Goal: Transaction & Acquisition: Purchase product/service

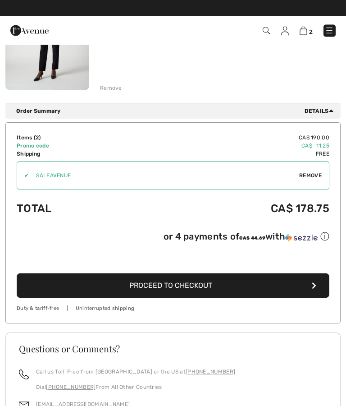
scroll to position [308, 0]
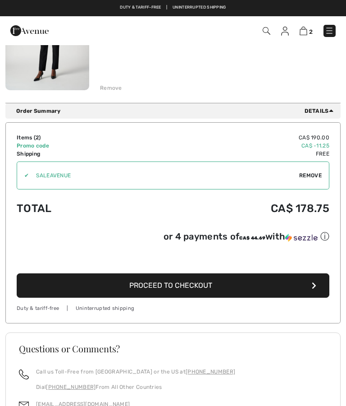
click at [341, 32] on div "2 Checkout" at bounding box center [244, 31] width 198 height 18
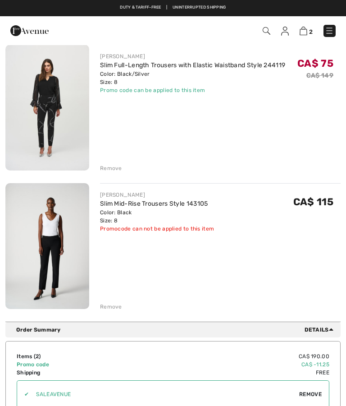
scroll to position [88, 0]
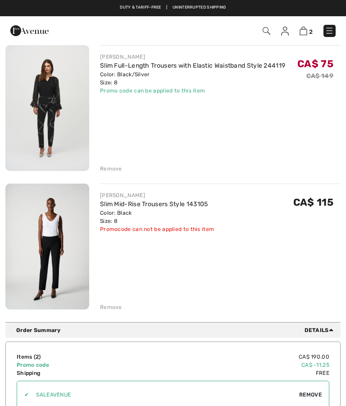
click at [205, 205] on link "Slim Mid-Rise Trousers Style 143105" at bounding box center [154, 204] width 108 height 8
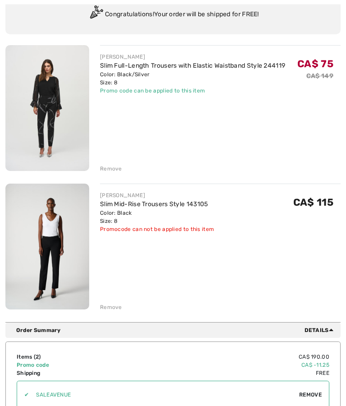
scroll to position [103, 0]
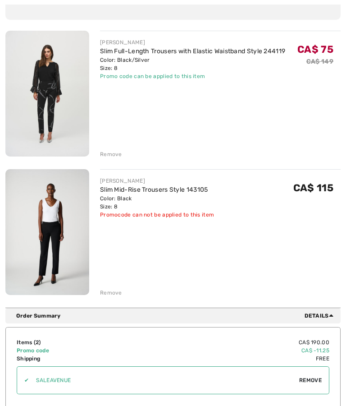
click at [115, 155] on div "Remove" at bounding box center [111, 154] width 22 height 8
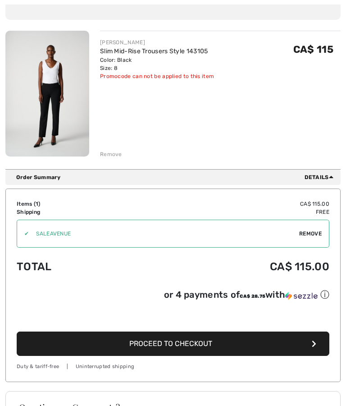
click at [248, 236] on input "TEXT" at bounding box center [164, 233] width 271 height 27
click at [97, 235] on input "TEXT" at bounding box center [164, 233] width 271 height 27
click at [38, 234] on input "TEXT" at bounding box center [164, 233] width 271 height 27
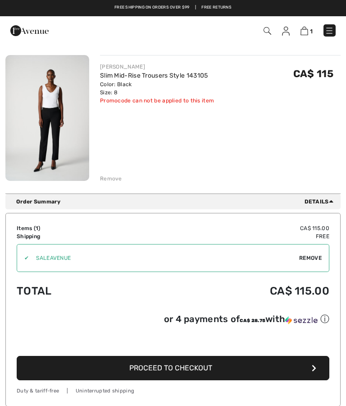
scroll to position [79, 0]
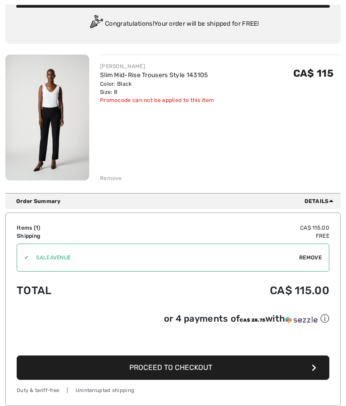
click at [332, 200] on icon at bounding box center [331, 200] width 5 height 7
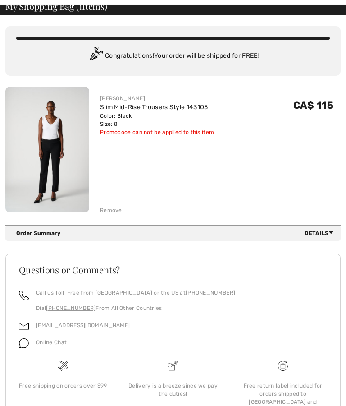
scroll to position [0, 0]
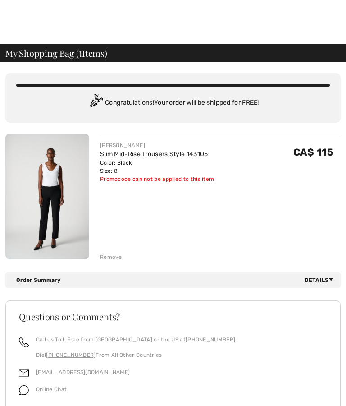
click at [327, 281] on span "Details" at bounding box center [321, 280] width 32 height 8
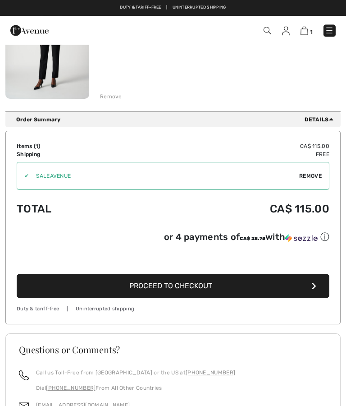
scroll to position [160, 0]
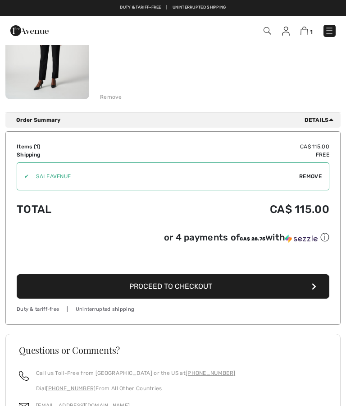
click at [34, 183] on input "TEXT" at bounding box center [164, 176] width 271 height 27
click at [39, 176] on input "TEXT" at bounding box center [164, 176] width 271 height 27
click at [102, 175] on input "TEXT" at bounding box center [164, 176] width 271 height 27
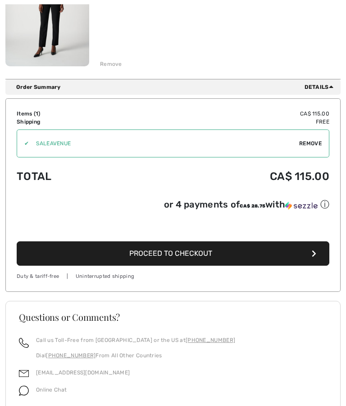
scroll to position [193, 0]
click at [314, 252] on icon "button" at bounding box center [314, 253] width 5 height 7
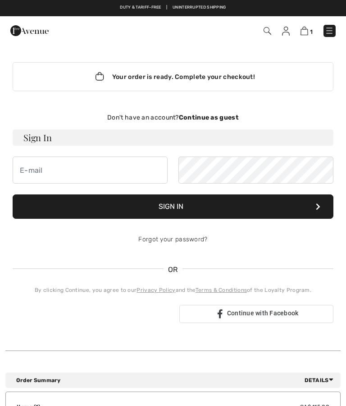
click at [338, 23] on div "1 Checkout" at bounding box center [244, 31] width 198 height 18
click at [334, 30] on img at bounding box center [329, 30] width 9 height 9
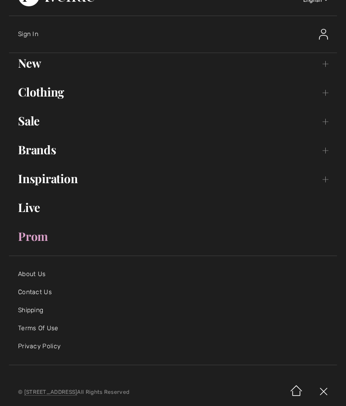
scroll to position [22, 0]
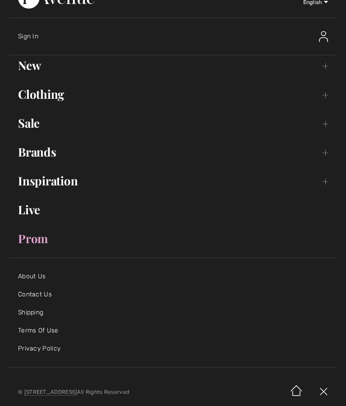
click at [42, 32] on div "Sign In" at bounding box center [138, 36] width 240 height 9
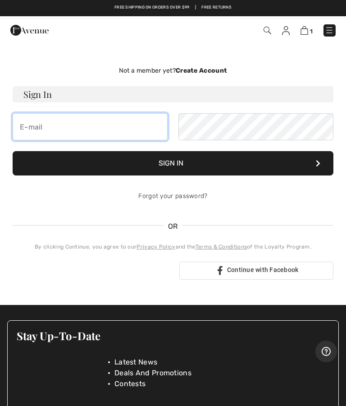
click at [122, 130] on input "email" at bounding box center [90, 126] width 155 height 27
click at [204, 71] on strong "Create Account" at bounding box center [201, 71] width 51 height 8
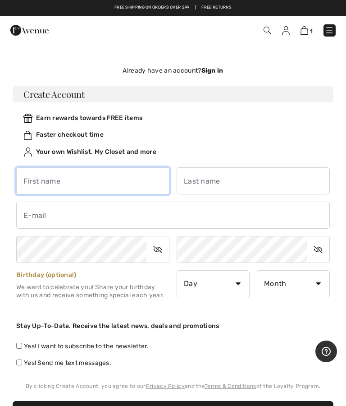
click at [127, 181] on input "text" at bounding box center [92, 180] width 153 height 27
type input "Wai"
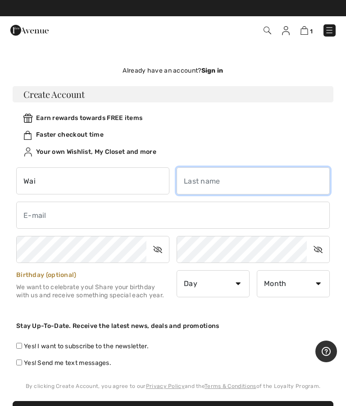
click at [213, 186] on input "text" at bounding box center [253, 180] width 153 height 27
type input "Price"
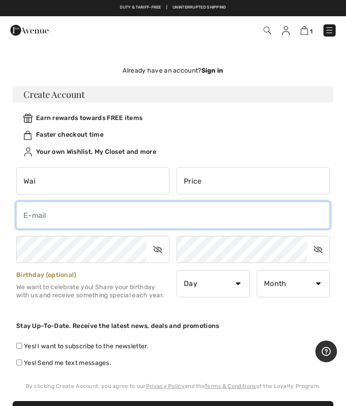
click at [118, 212] on input "email" at bounding box center [173, 215] width 314 height 27
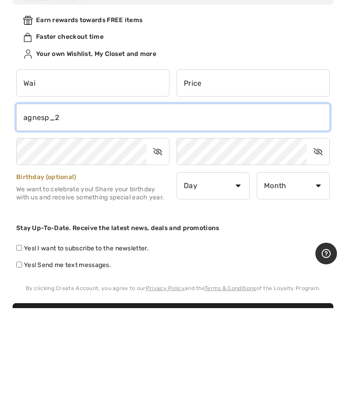
click at [173, 401] on button "Create Account" at bounding box center [173, 413] width 321 height 24
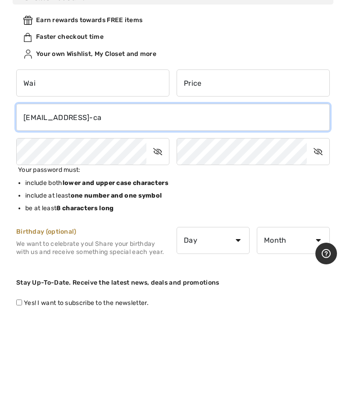
click at [129, 202] on input "agnesp_2000@yahoo-ca" at bounding box center [173, 215] width 314 height 27
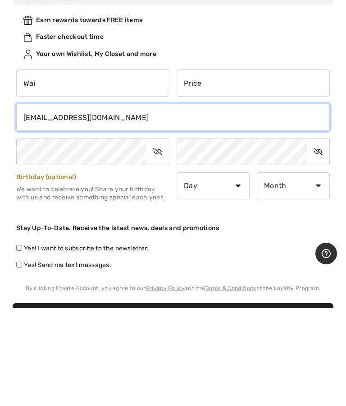
type input "agnesp_2000@yahoo.ca"
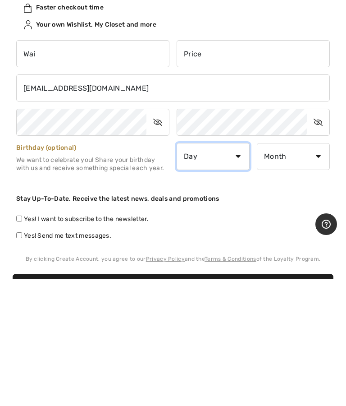
click at [237, 270] on select "Day 1 2 3 4 5 6 7 8 9 10 11 12 13 14 15 16 17 18 19 20 21 22 23 24 25 26 27 28 …" at bounding box center [213, 283] width 73 height 27
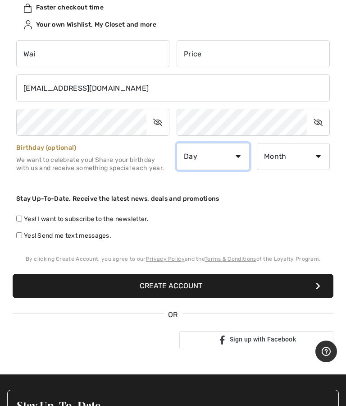
select select "3"
click at [296, 162] on select "Month January February March April May June July August September October Novem…" at bounding box center [293, 156] width 73 height 27
select select "11"
click at [191, 287] on button "Create Account" at bounding box center [173, 286] width 321 height 24
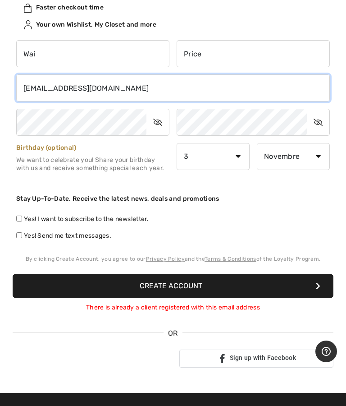
click at [125, 96] on input "agnesp_2000@yahoo.ca" at bounding box center [173, 87] width 314 height 27
type input "a"
type input "w"
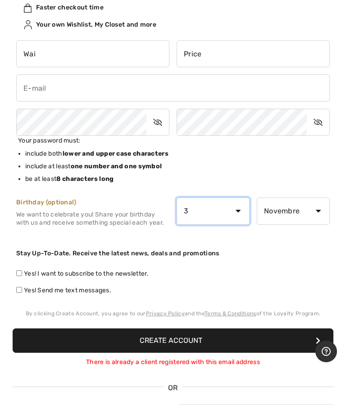
click at [215, 210] on div "Wai Price" at bounding box center [173, 166] width 321 height 266
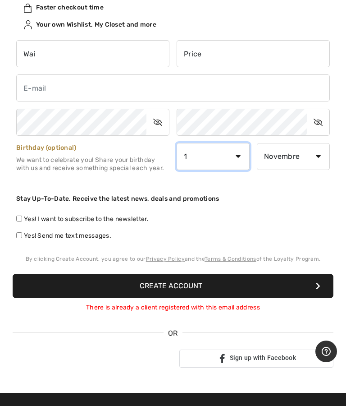
click at [235, 159] on select "Day 1 2 3 4 5 6 7 8 9 10 11 12 13 14 15 16 17 18 19 20 21 22 23 24 25 26 27 28 …" at bounding box center [213, 156] width 73 height 27
select select "0"
click at [300, 163] on select "Month January February March April May June July August September October Novem…" at bounding box center [293, 156] width 73 height 27
select select "0"
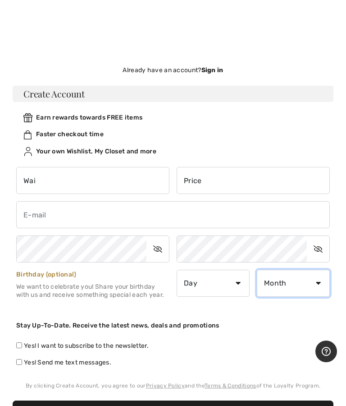
scroll to position [1, 0]
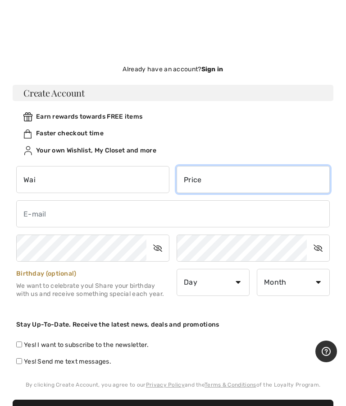
click at [236, 179] on input "Price" at bounding box center [253, 179] width 153 height 27
type input "P"
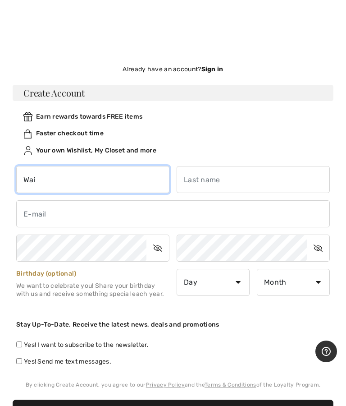
click at [74, 185] on input "Wai" at bounding box center [92, 179] width 153 height 27
type input "W"
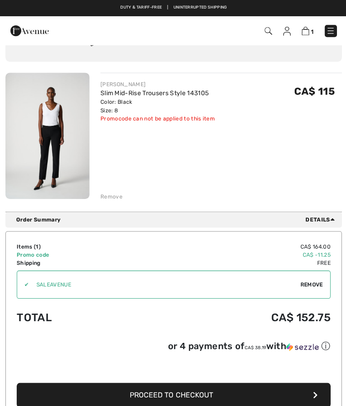
scroll to position [71, 0]
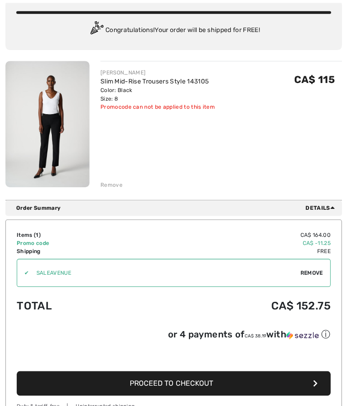
click at [315, 272] on span "Remove" at bounding box center [311, 273] width 23 height 8
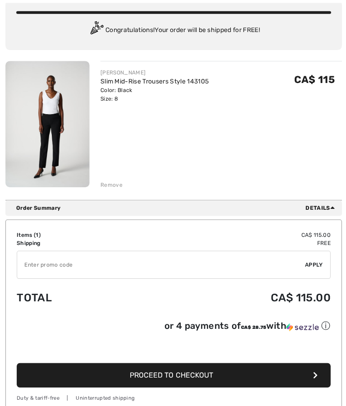
click at [99, 265] on input "TEXT" at bounding box center [160, 265] width 287 height 27
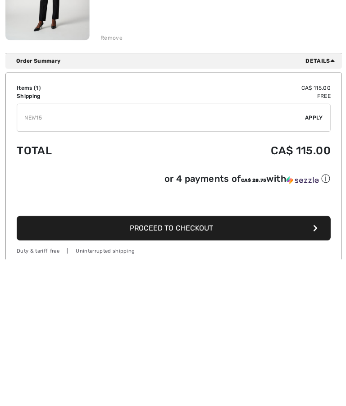
type input "NEW15"
click at [258, 363] on button "Proceed to Checkout" at bounding box center [173, 375] width 313 height 24
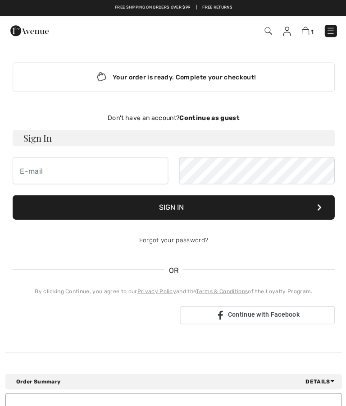
click at [218, 121] on div "Don't have an account? Continue as guest" at bounding box center [173, 117] width 321 height 9
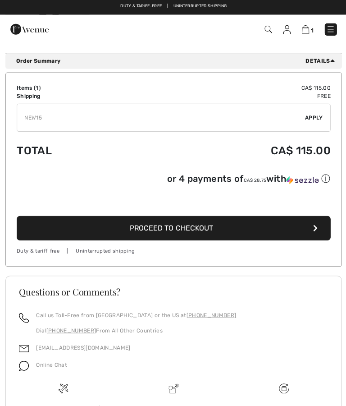
scroll to position [220, 0]
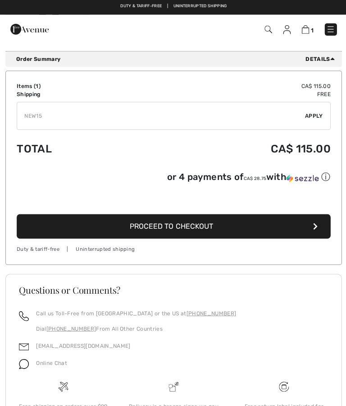
click at [315, 116] on span "Apply" at bounding box center [314, 117] width 18 height 8
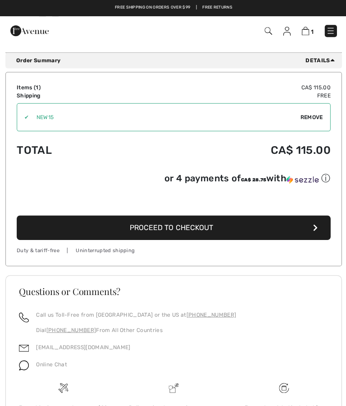
scroll to position [225, 0]
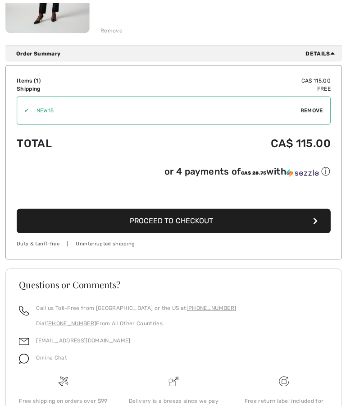
click at [312, 221] on icon "button" at bounding box center [314, 221] width 5 height 7
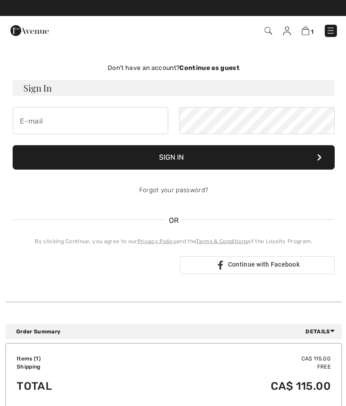
scroll to position [49, 0]
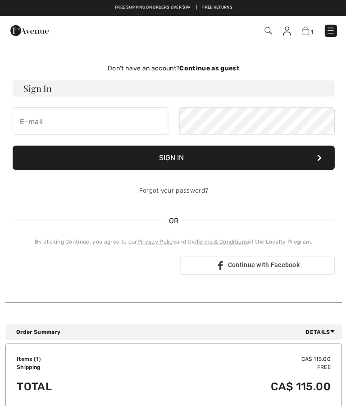
click at [221, 69] on strong "Continue as guest" at bounding box center [209, 69] width 60 height 8
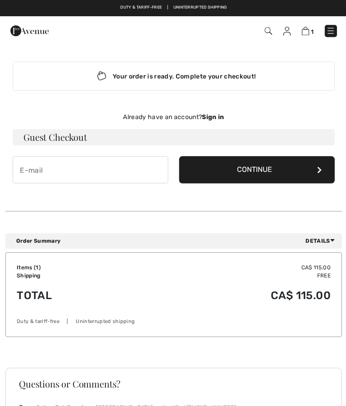
scroll to position [0, 0]
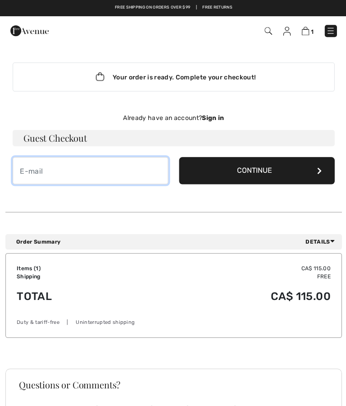
click at [102, 163] on input "email" at bounding box center [90, 170] width 155 height 27
type input "[EMAIL_ADDRESS][DOMAIN_NAME]"
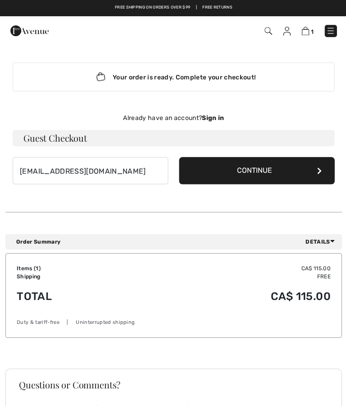
click at [263, 171] on button "Continue" at bounding box center [256, 170] width 155 height 27
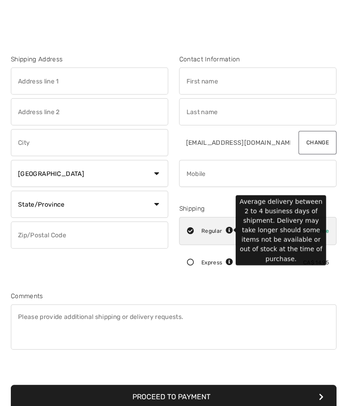
click at [231, 231] on icon at bounding box center [228, 230] width 7 height 7
radio input "true"
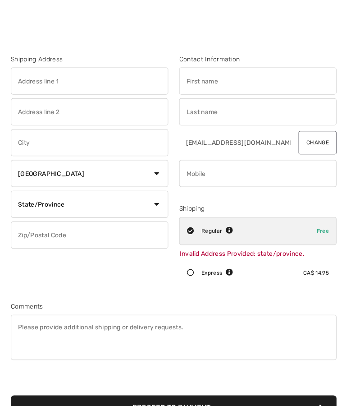
click at [249, 294] on div "Shipping Address Country Canada United States Afghanistan Aland Islands Albania…" at bounding box center [173, 231] width 336 height 397
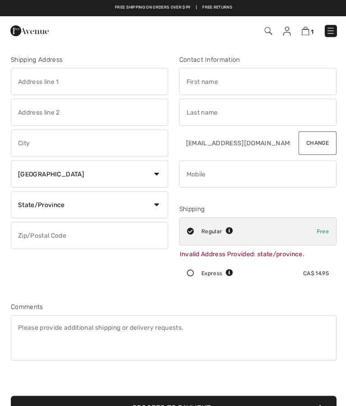
scroll to position [14, 0]
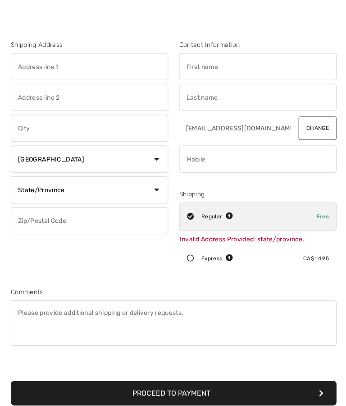
click at [120, 71] on input "text" at bounding box center [89, 67] width 157 height 27
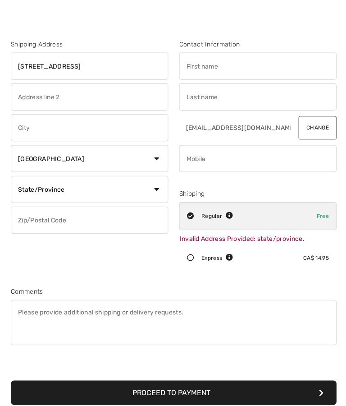
click at [220, 77] on input "text" at bounding box center [257, 67] width 157 height 27
type input "15541 Columbia Ave"
type input "Wai"
click at [205, 98] on input "text" at bounding box center [257, 98] width 157 height 27
type input "Price"
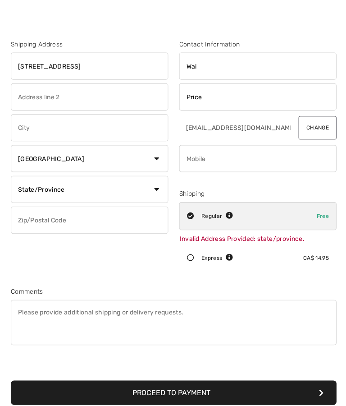
click at [73, 134] on input "text" at bounding box center [89, 128] width 157 height 27
click at [150, 193] on select "State/Province Alberta British Columbia Manitoba New Brunswick Newfoundland and…" at bounding box center [89, 190] width 157 height 27
type input "Vancouver"
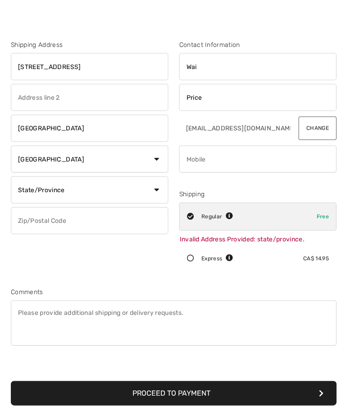
select select "BC"
click at [215, 159] on input "phone" at bounding box center [257, 159] width 157 height 27
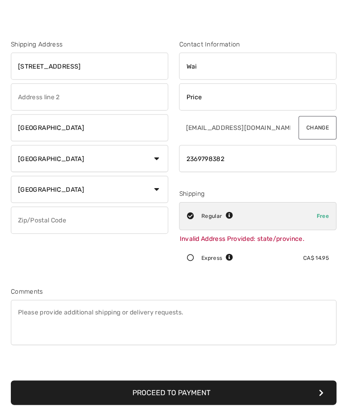
scroll to position [0, 0]
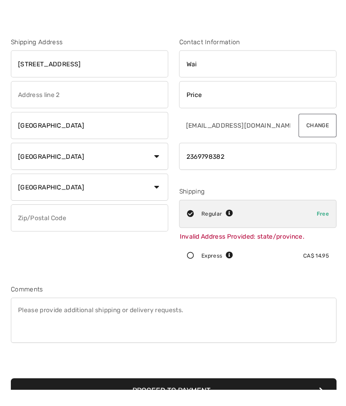
type input "2369798382"
click at [80, 221] on input "text" at bounding box center [89, 234] width 157 height 27
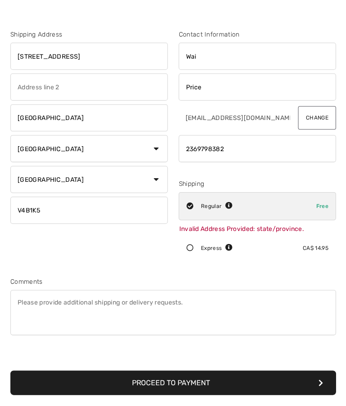
scroll to position [21, 0]
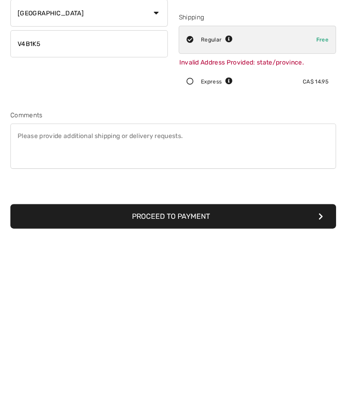
type input "V4B1K5"
click at [324, 374] on button "Proceed to Payment" at bounding box center [173, 386] width 325 height 24
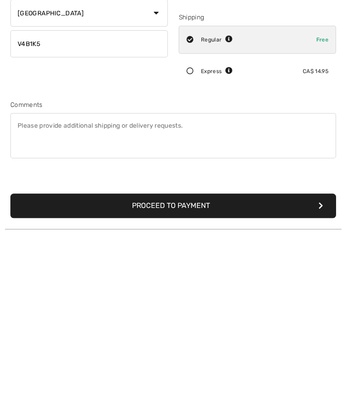
scroll to position [192, 0]
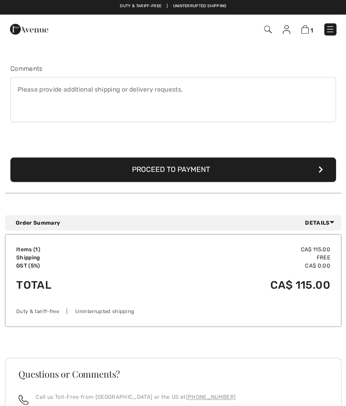
scroll to position [227, 0]
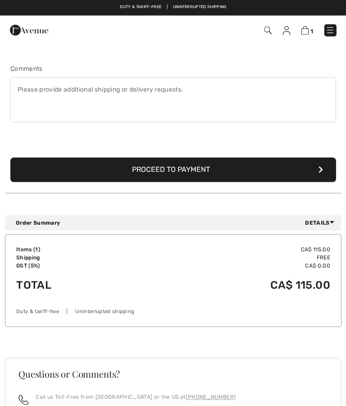
click at [307, 28] on img at bounding box center [305, 31] width 8 height 9
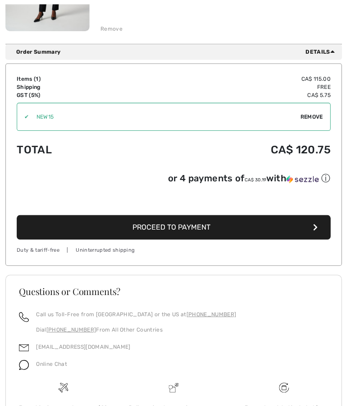
scroll to position [228, 0]
click at [324, 231] on button "Proceed to Payment" at bounding box center [173, 226] width 313 height 24
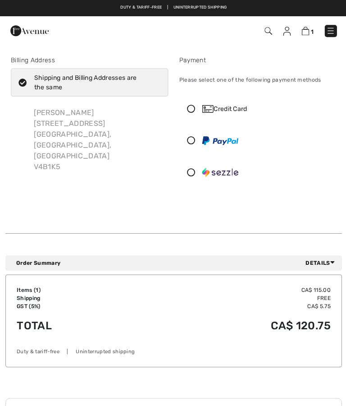
click at [32, 81] on icon at bounding box center [22, 82] width 23 height 8
click at [154, 81] on input "Shipping and Billing Addresses are the same" at bounding box center [157, 82] width 6 height 27
checkbox input "false"
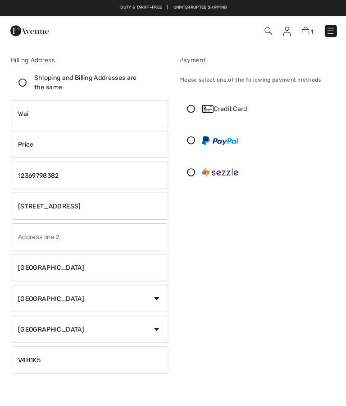
click at [80, 126] on input "Wai" at bounding box center [89, 113] width 157 height 27
type input "W"
click at [92, 185] on input "phone" at bounding box center [89, 174] width 157 height 27
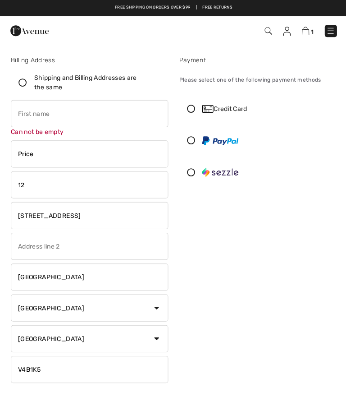
type input "1"
click at [66, 158] on input "Price" at bounding box center [89, 153] width 157 height 27
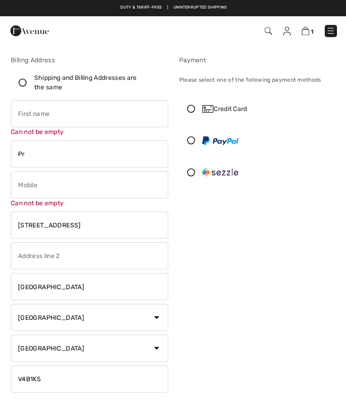
type input "P"
click at [104, 229] on input "15541 Columbia Ave" at bounding box center [89, 224] width 157 height 27
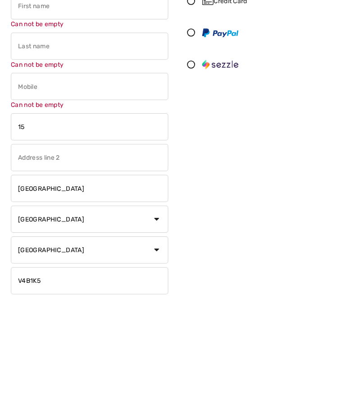
type input "1"
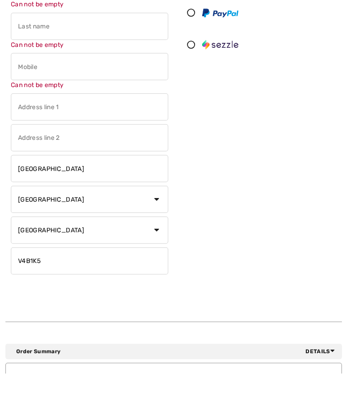
scroll to position [94, 0]
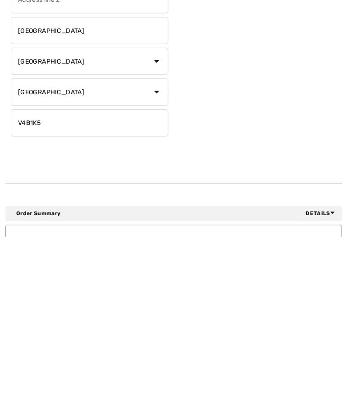
click at [95, 279] on input "V4B1K5" at bounding box center [89, 292] width 157 height 27
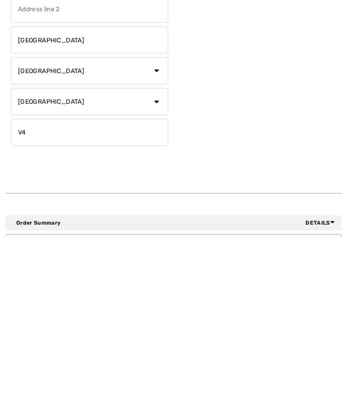
type input "V"
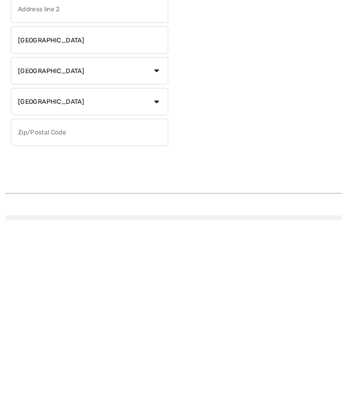
scroll to position [0, 0]
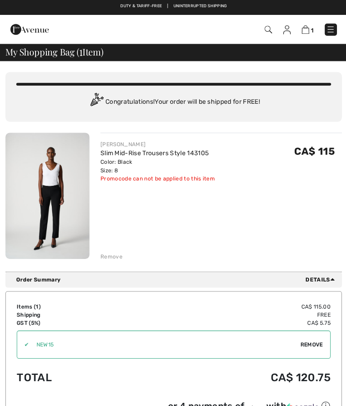
scroll to position [1, 0]
